Goal: Obtain resource: Download file/media

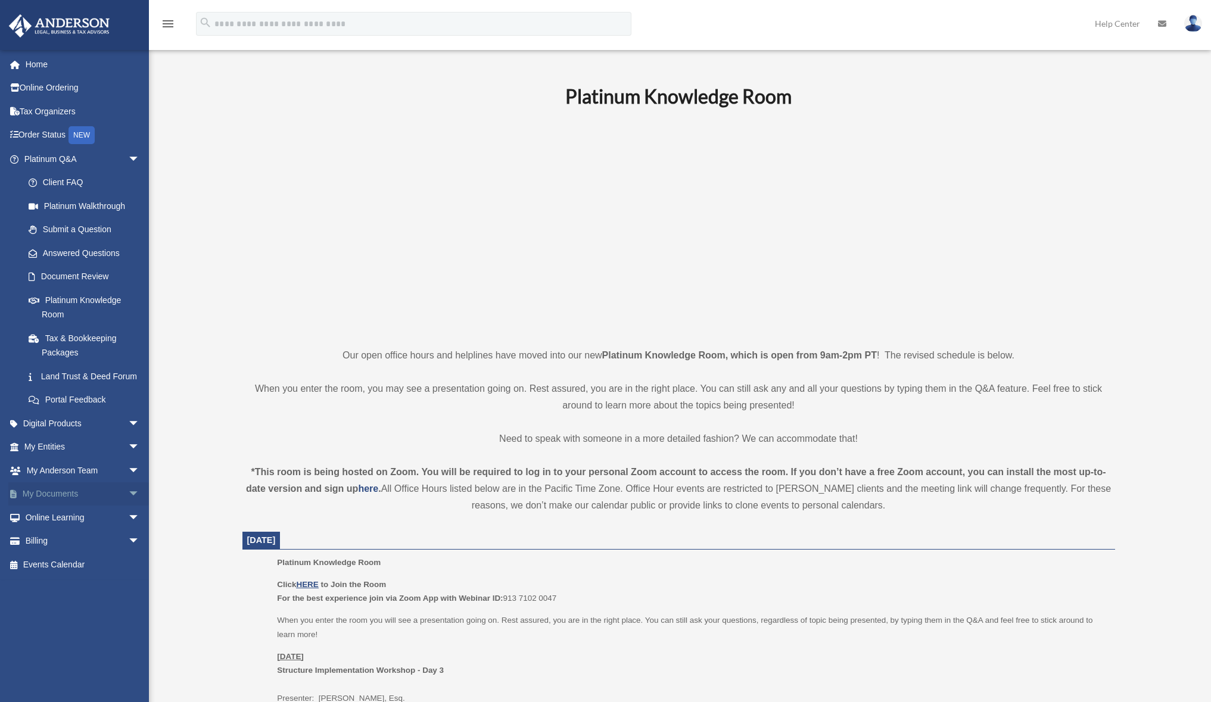
click at [51, 505] on link "My Documents arrow_drop_down" at bounding box center [83, 495] width 150 height 24
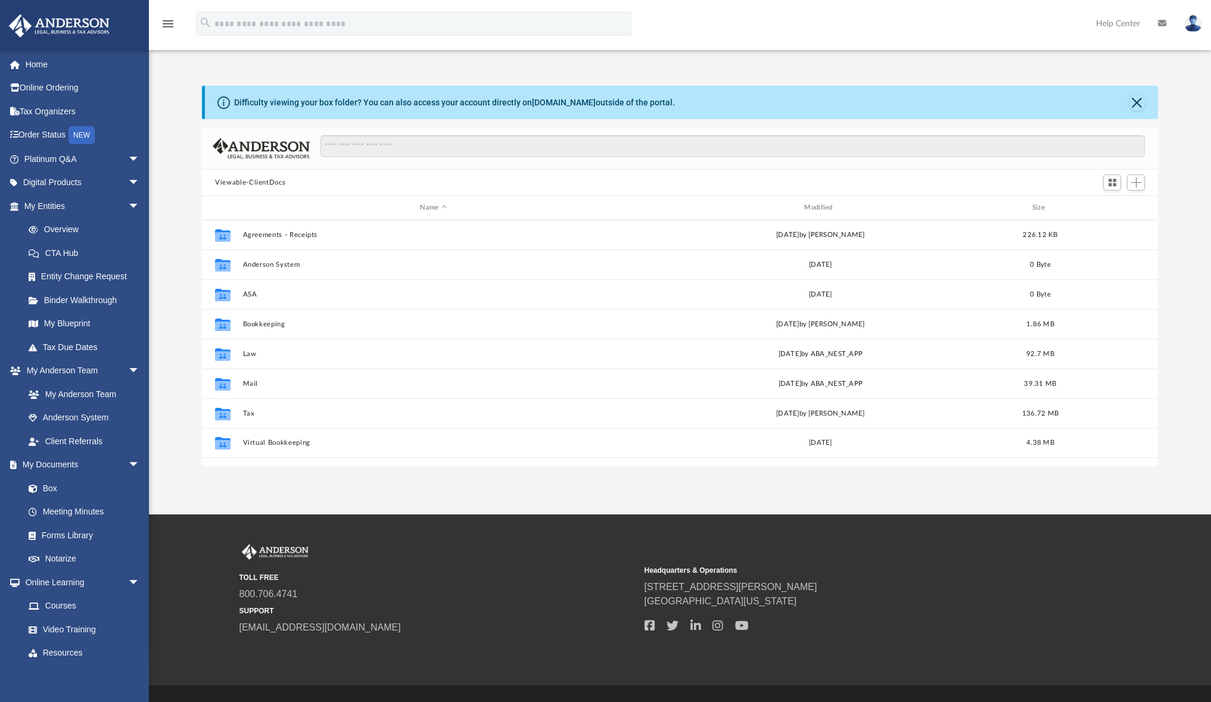
scroll to position [262, 947]
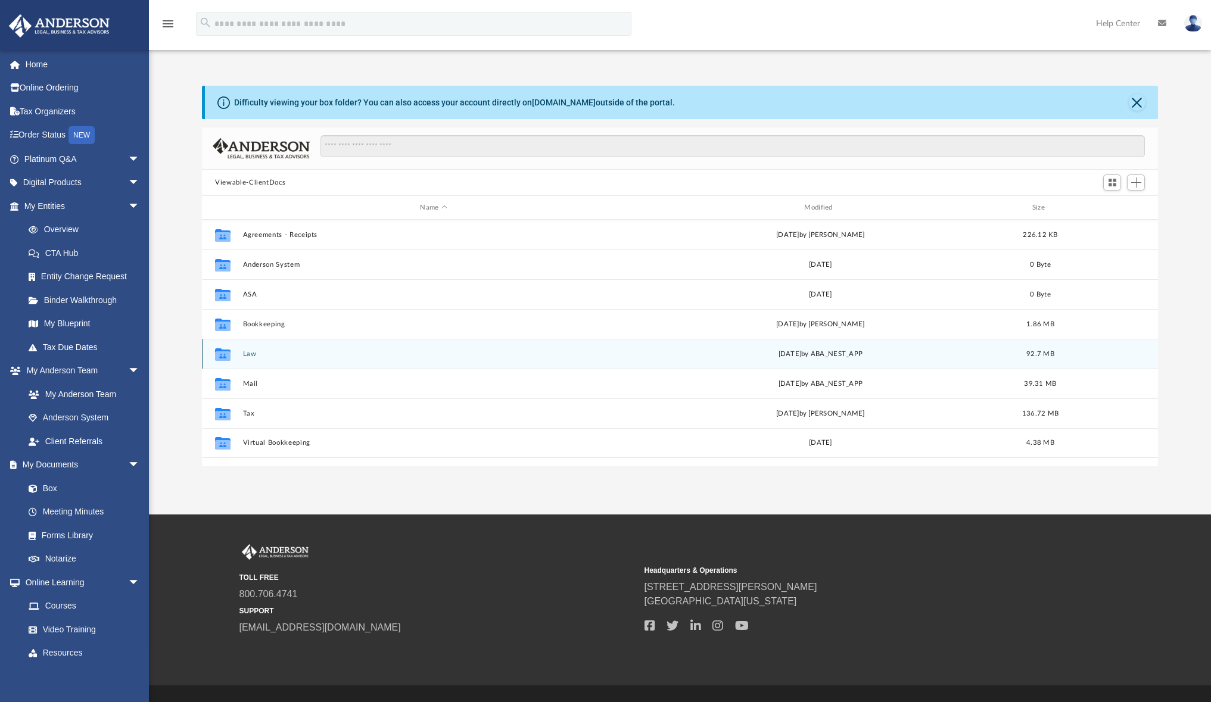
click at [246, 354] on button "Law" at bounding box center [434, 354] width 382 height 8
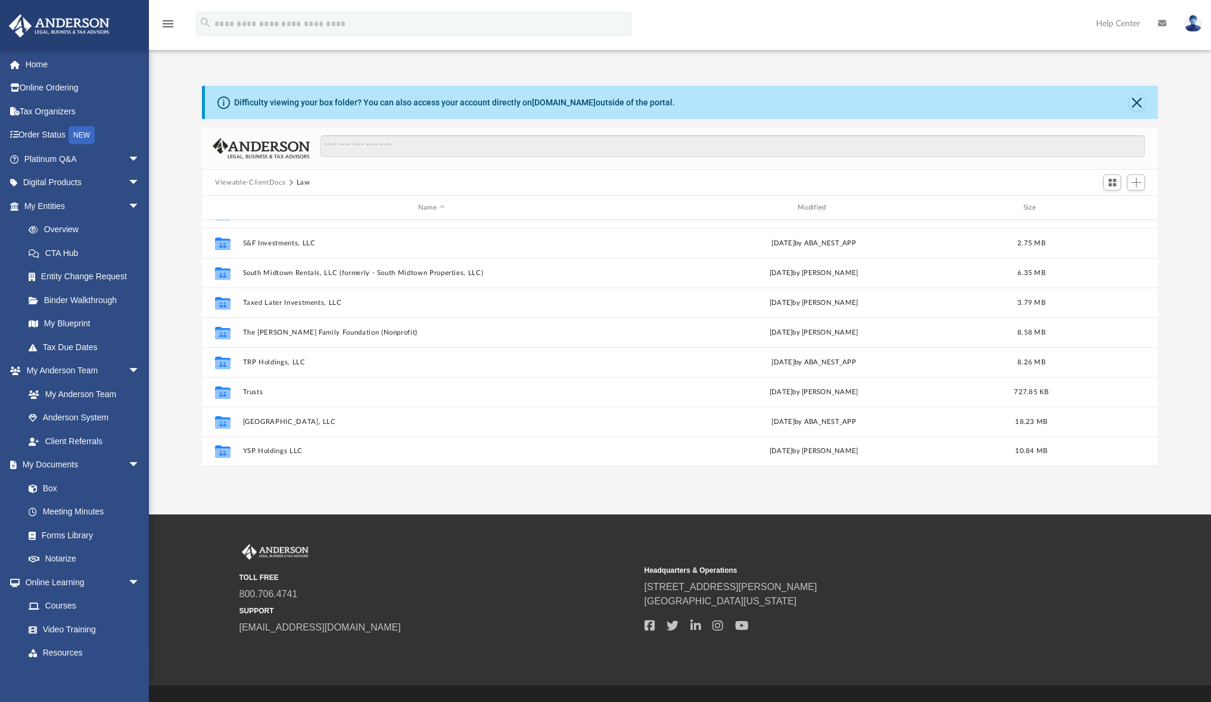
scroll to position [230, 0]
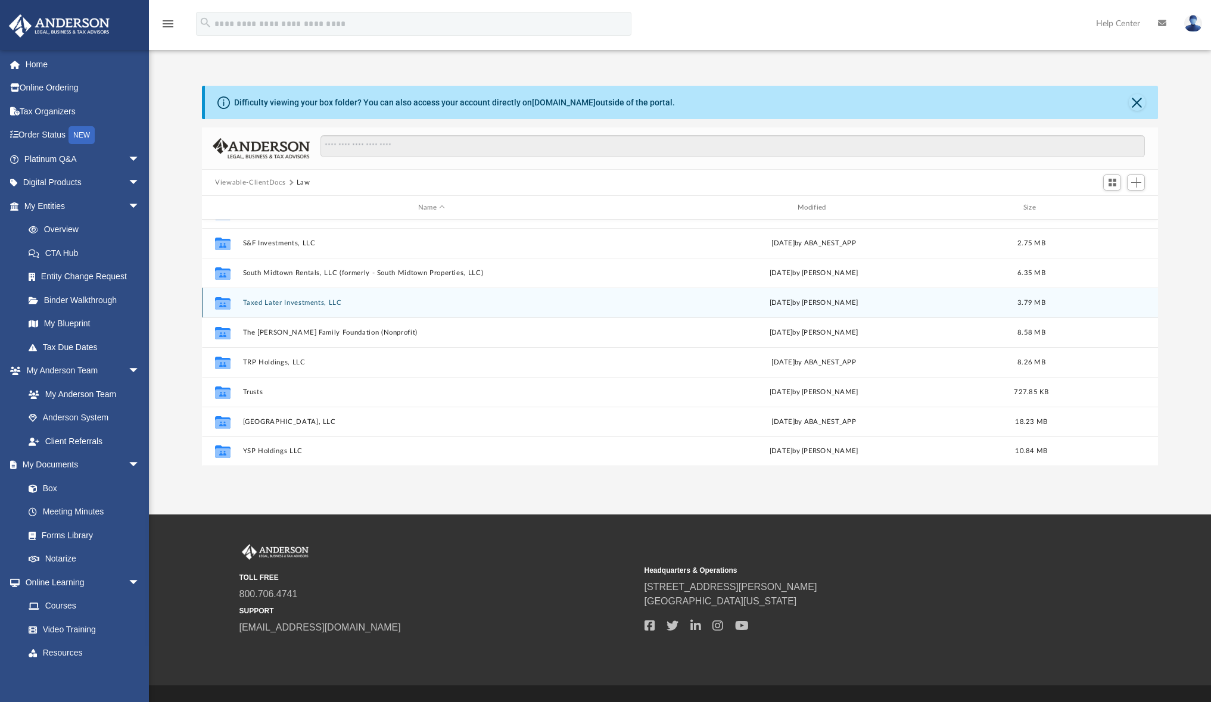
click at [306, 306] on button "Taxed Later Investments, LLC" at bounding box center [431, 303] width 377 height 8
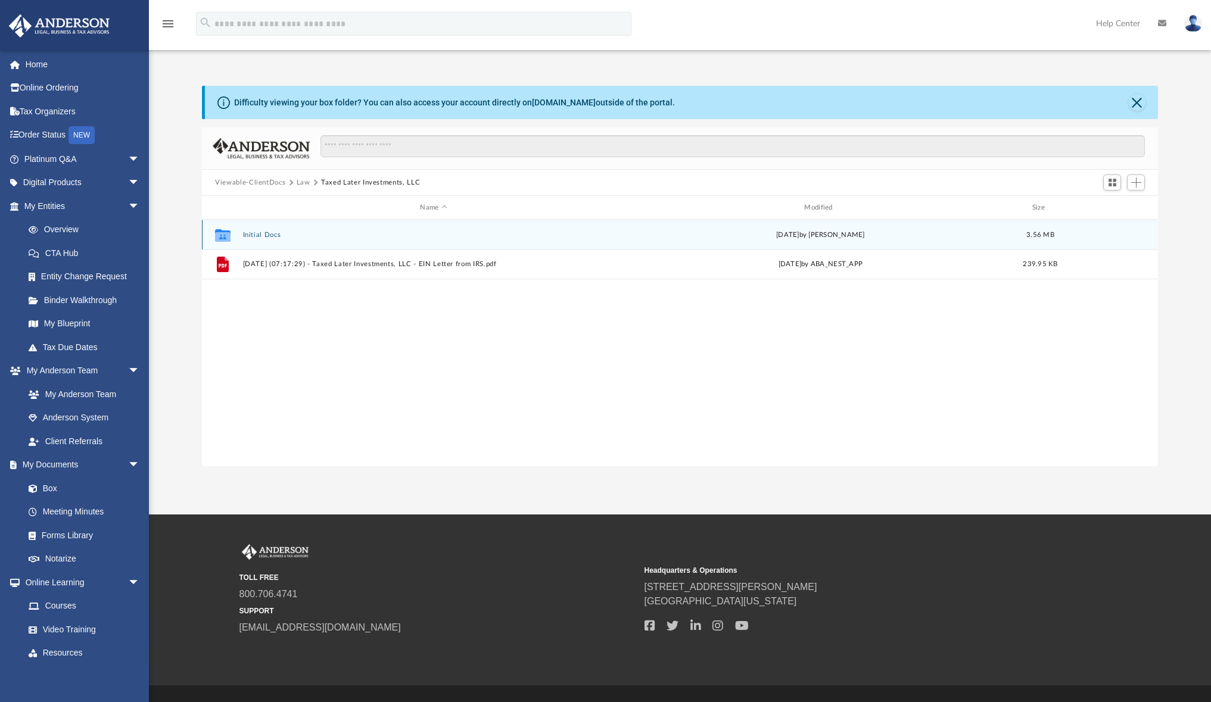
scroll to position [0, 0]
click at [271, 235] on button "Initial Docs" at bounding box center [434, 235] width 382 height 8
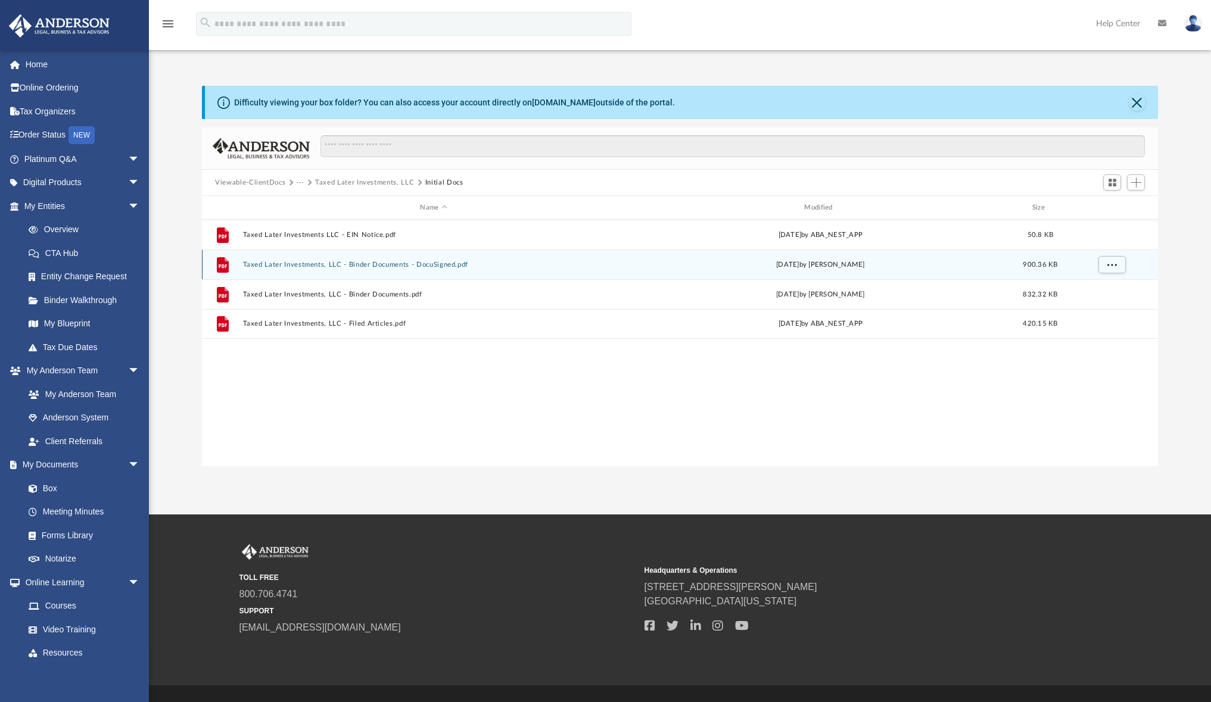
click at [433, 266] on button "Taxed Later Investments, LLC - Binder Documents - DocuSigned.pdf" at bounding box center [434, 265] width 382 height 8
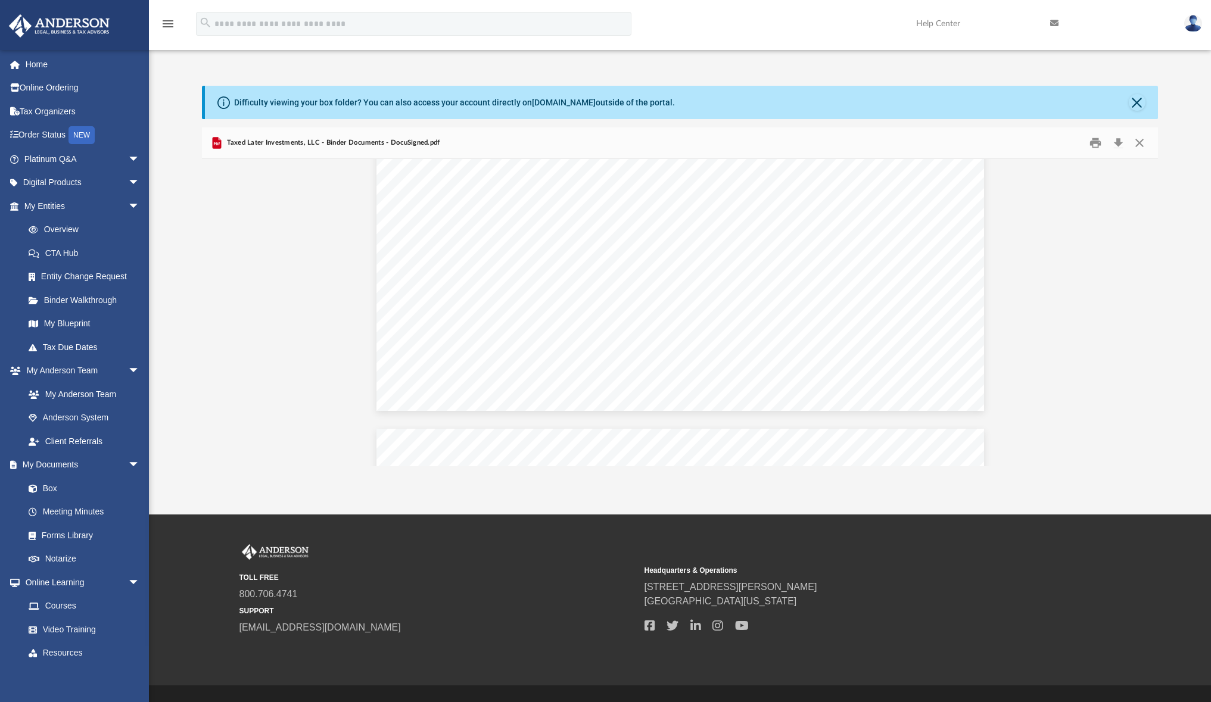
scroll to position [43393, 0]
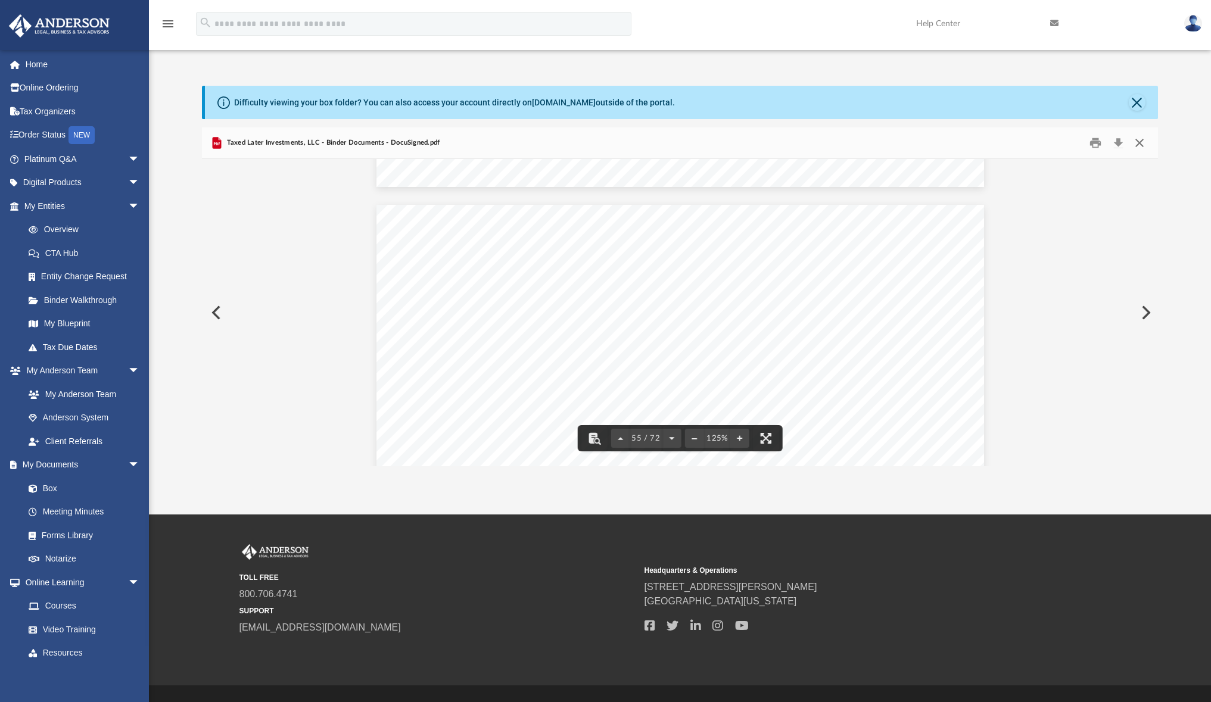
click at [1138, 145] on button "Close" at bounding box center [1138, 143] width 21 height 18
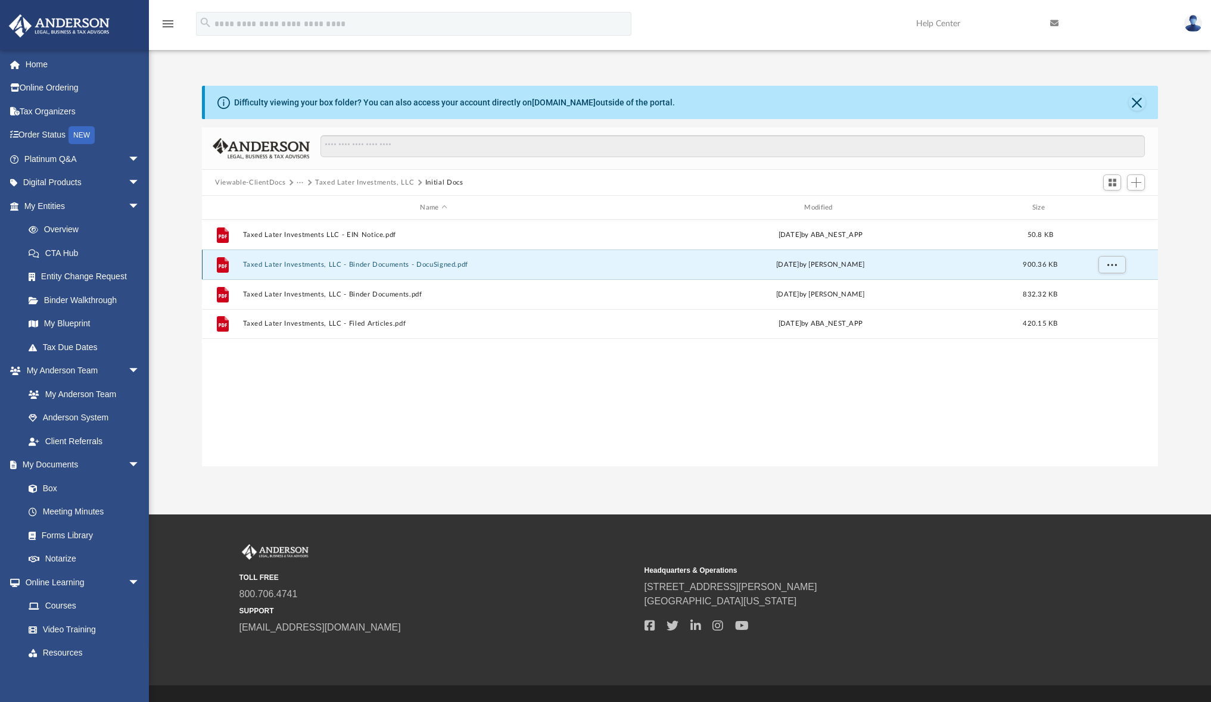
click at [416, 267] on button "Taxed Later Investments, LLC - Binder Documents - DocuSigned.pdf" at bounding box center [434, 265] width 382 height 8
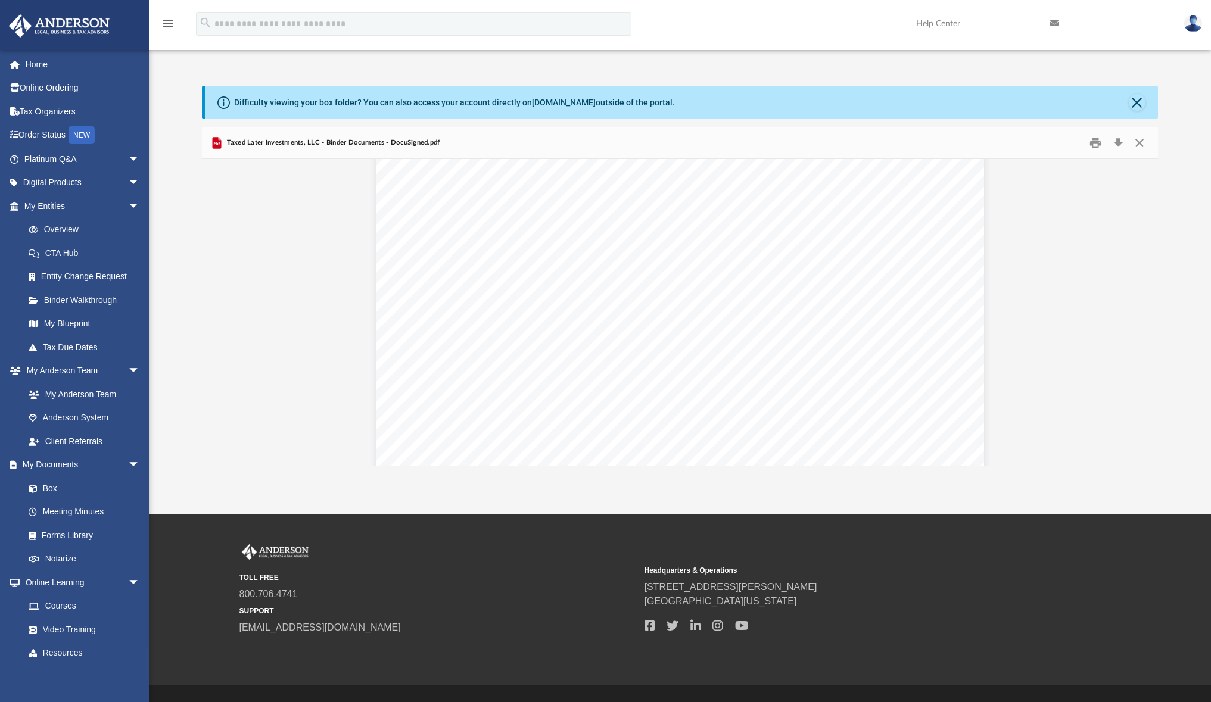
scroll to position [56191, 0]
